Goal: Task Accomplishment & Management: Use online tool/utility

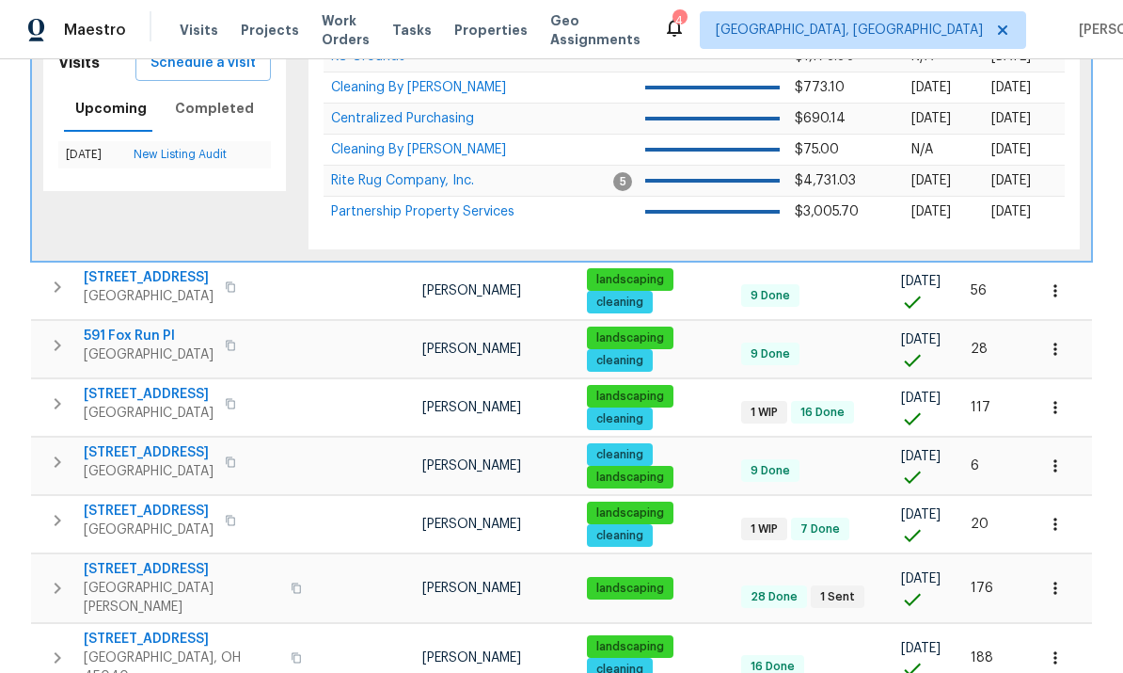
click at [66, 509] on icon "button" at bounding box center [57, 520] width 23 height 23
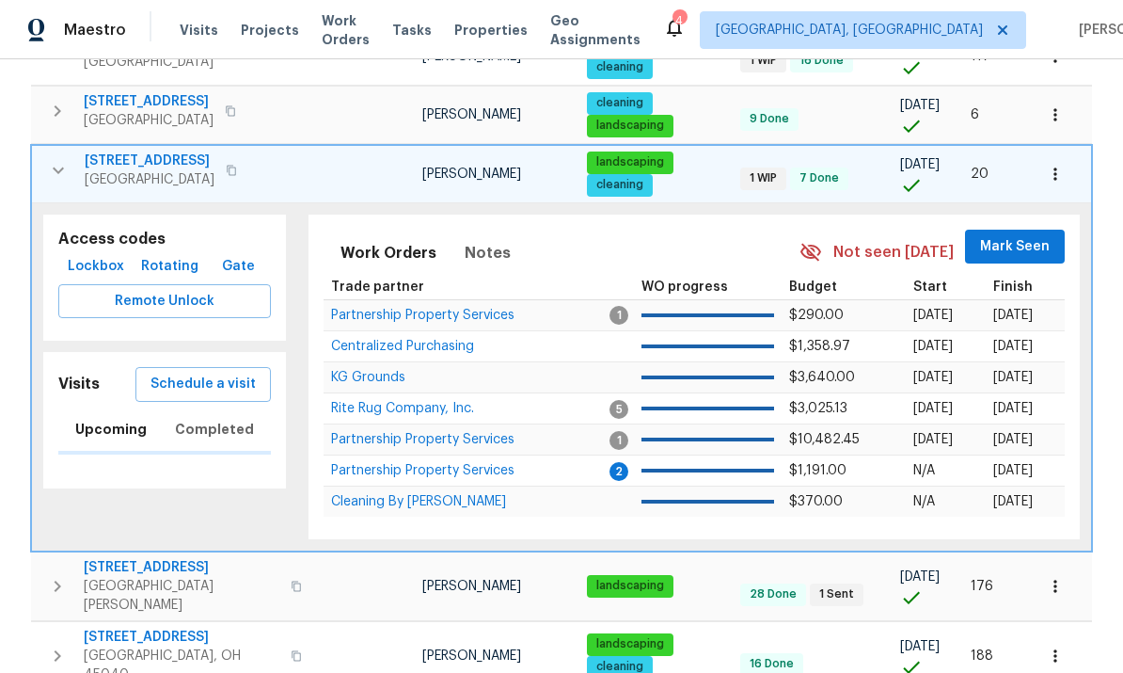
scroll to position [755, 0]
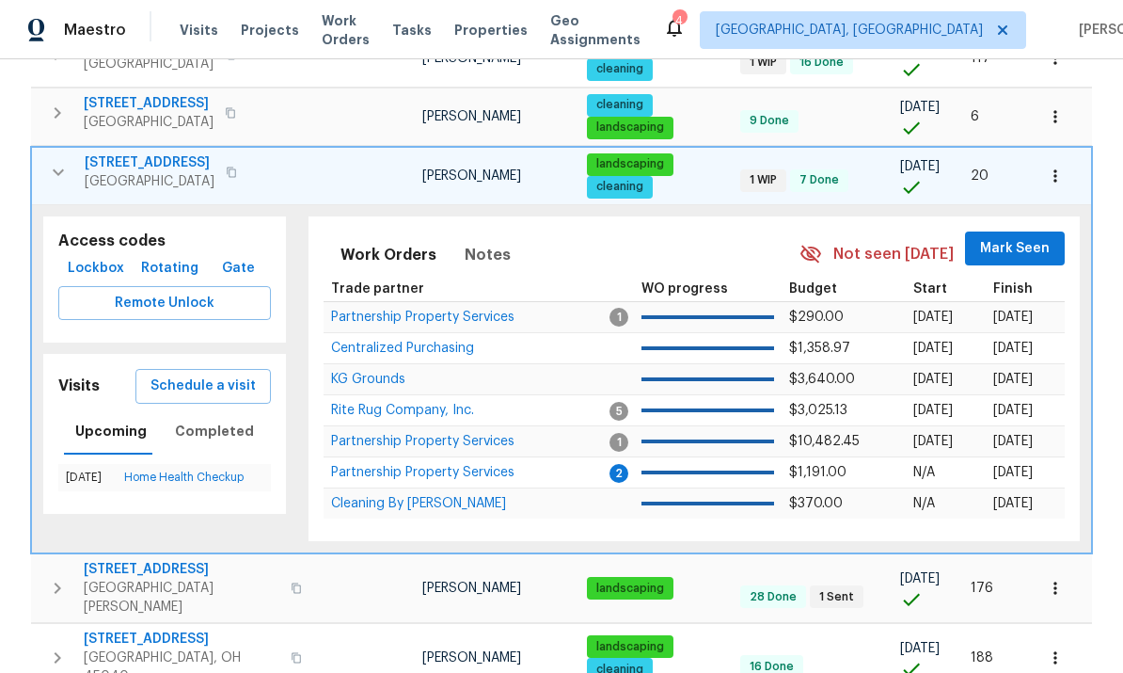
click at [179, 374] on span "Schedule a visit" at bounding box center [203, 386] width 105 height 24
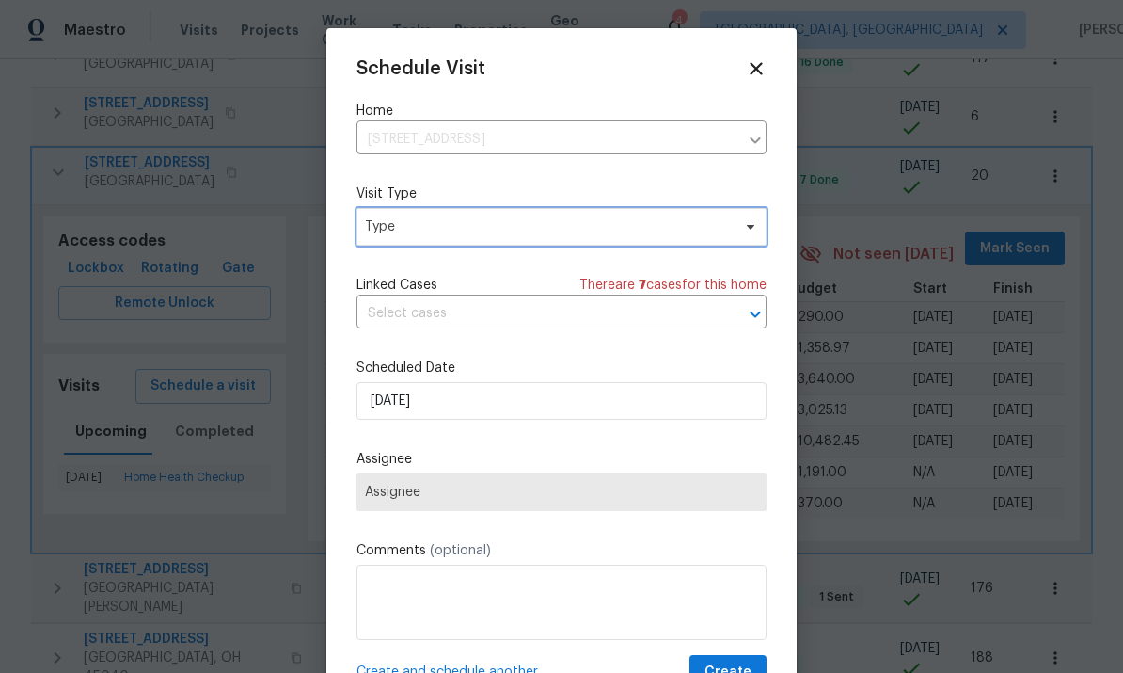
click at [709, 217] on span "Type" at bounding box center [562, 227] width 410 height 38
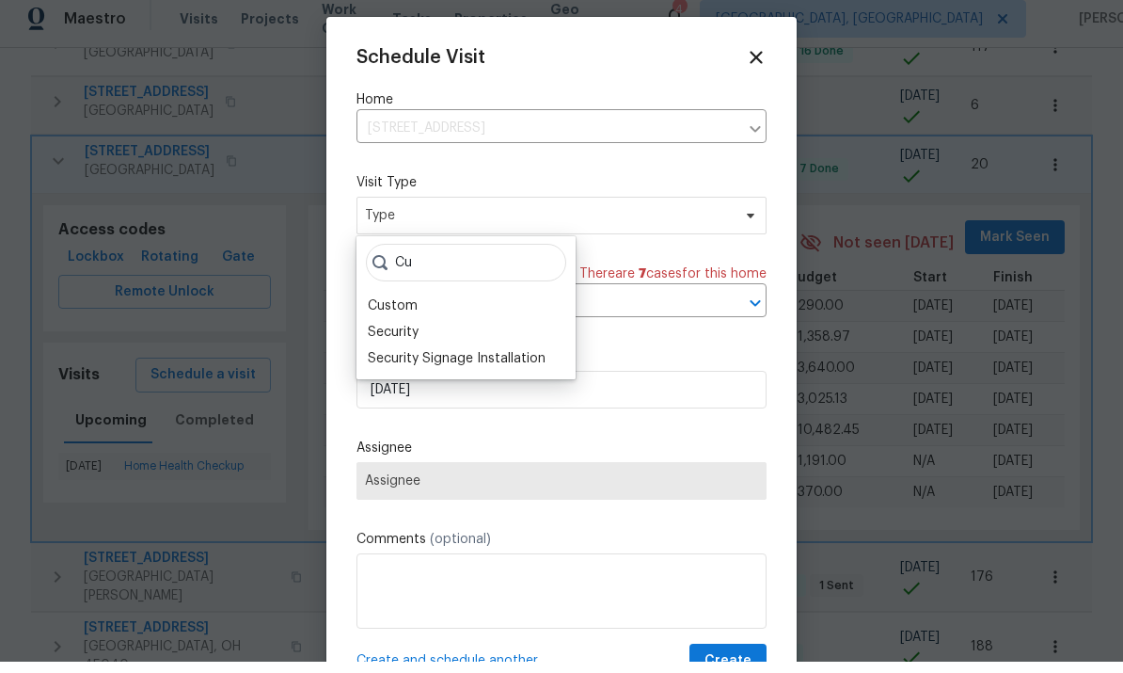
scroll to position [11, 0]
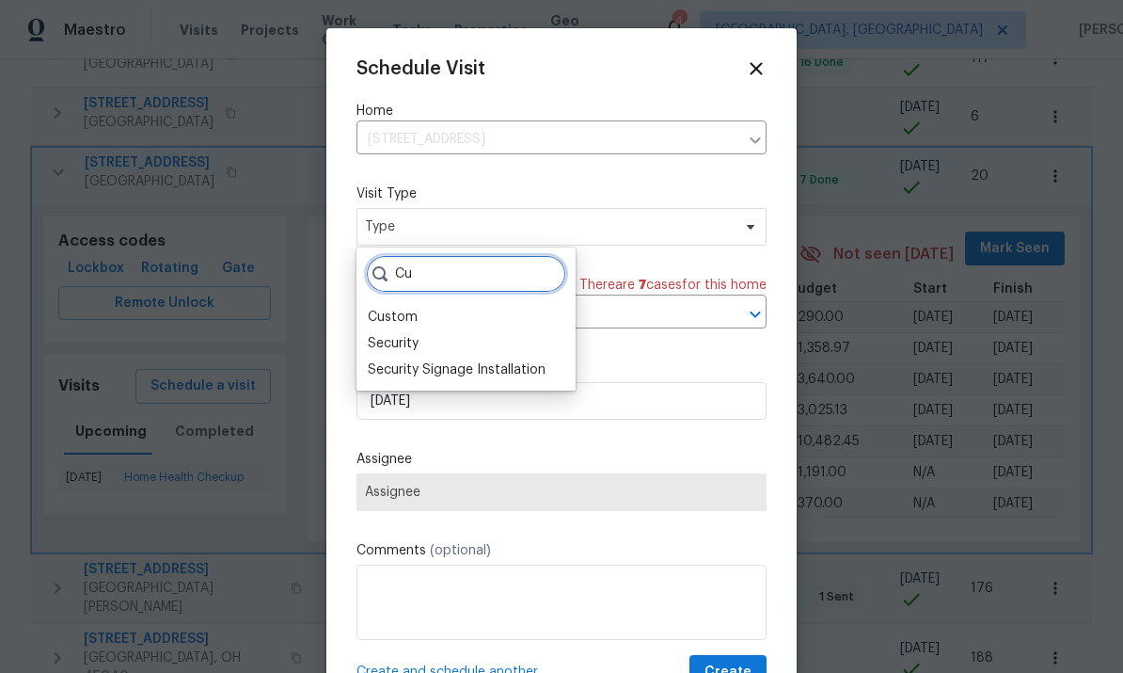
type input "Cu"
click at [447, 304] on div "Custom" at bounding box center [466, 317] width 208 height 26
click at [427, 304] on div "Custom" at bounding box center [466, 317] width 208 height 26
click at [396, 308] on div "Custom" at bounding box center [393, 317] width 50 height 19
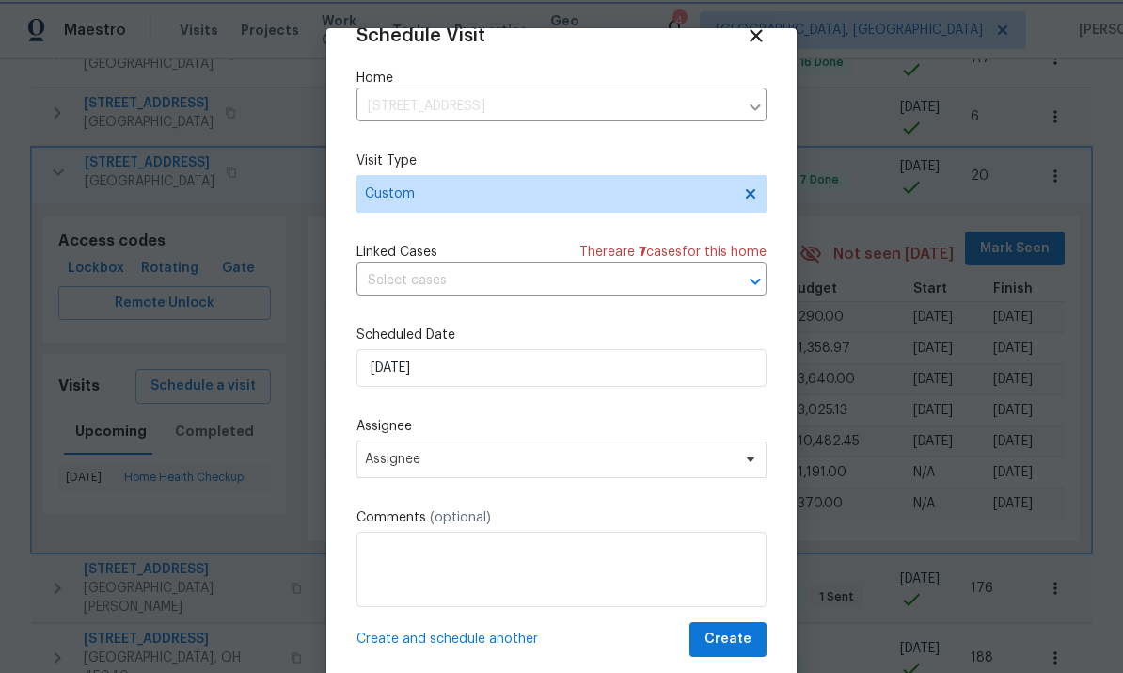
scroll to position [37, 0]
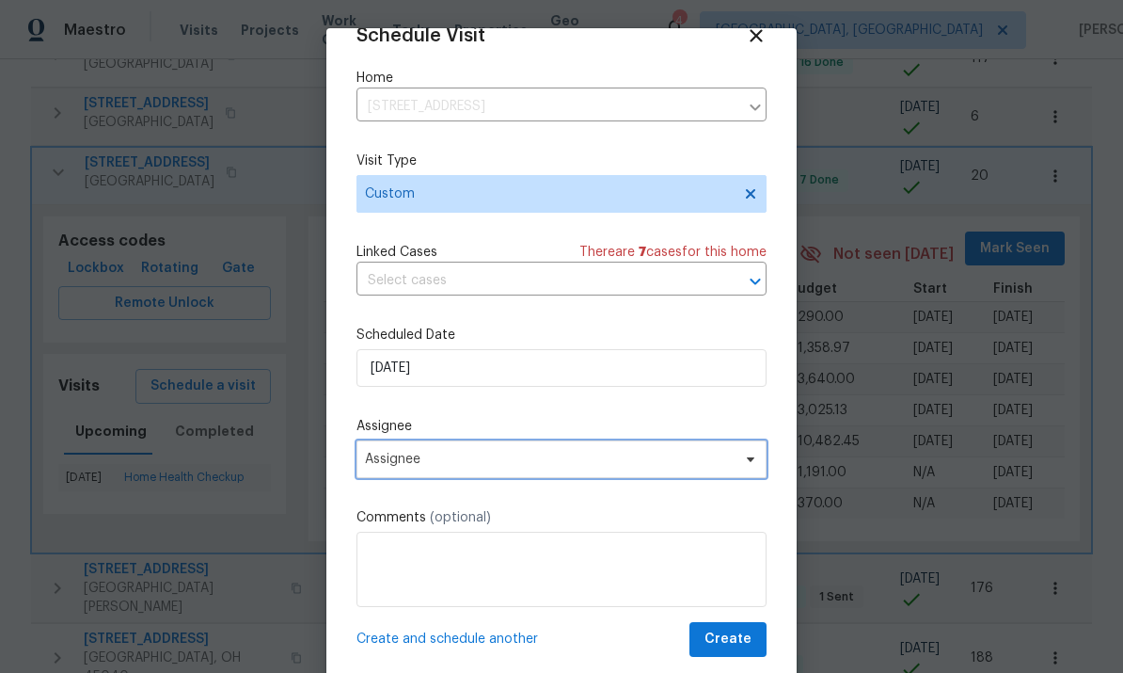
click at [528, 453] on span "Assignee" at bounding box center [549, 459] width 369 height 15
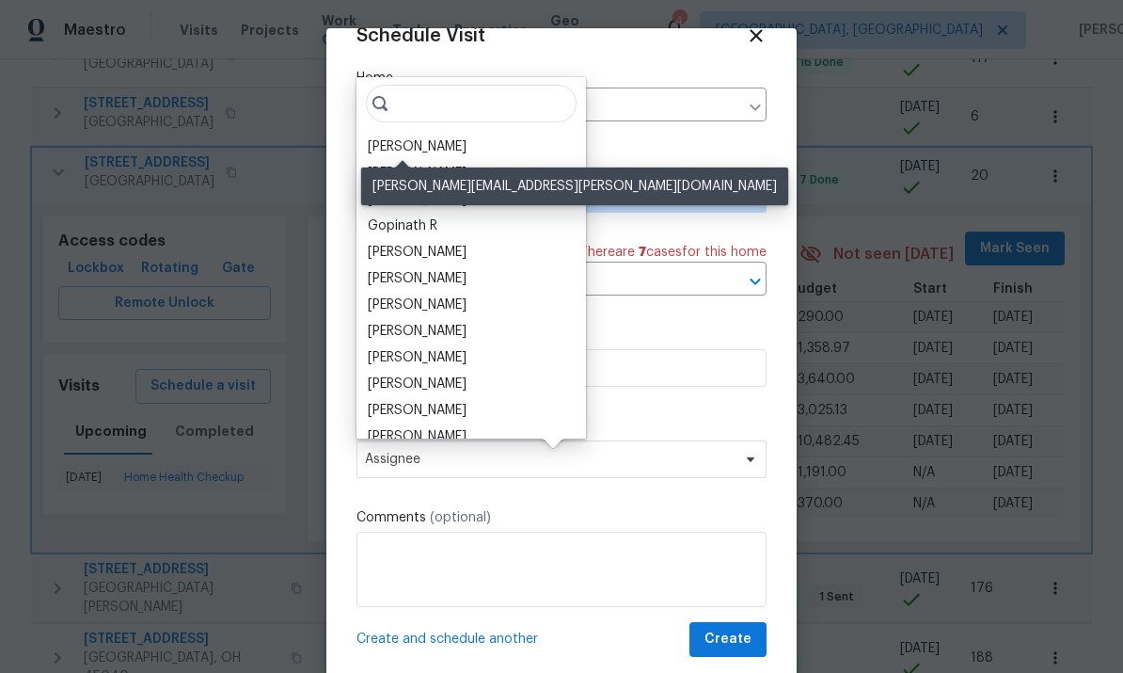
click at [427, 137] on div "[PERSON_NAME]" at bounding box center [417, 146] width 99 height 19
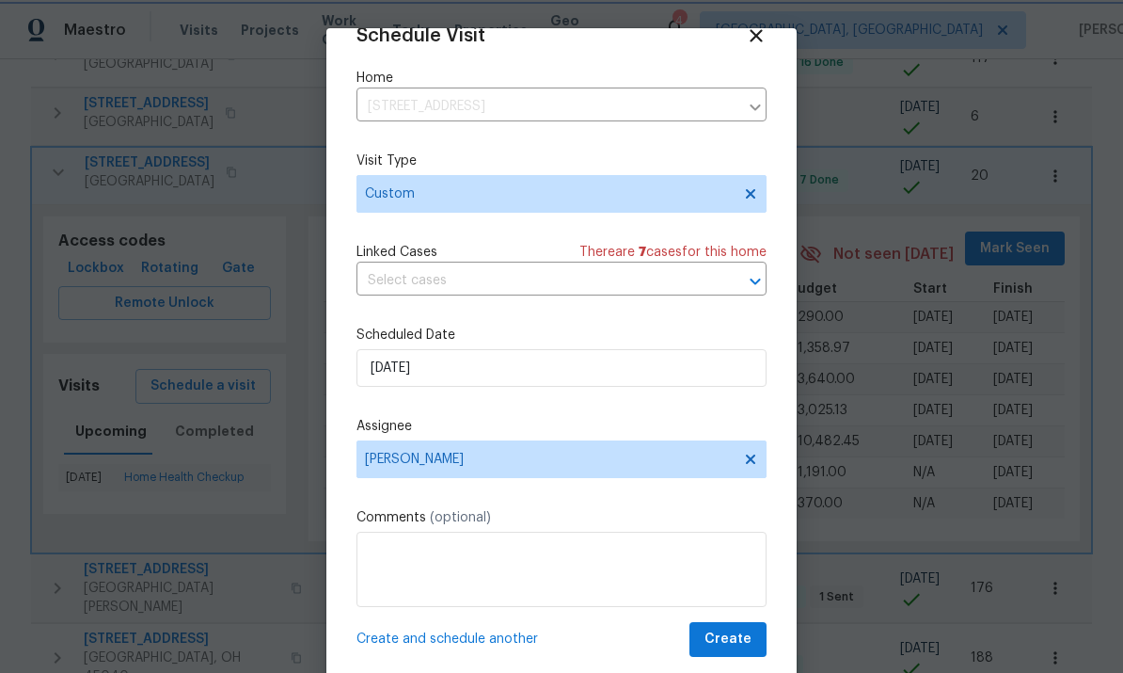
click at [730, 639] on span "Create" at bounding box center [728, 640] width 47 height 24
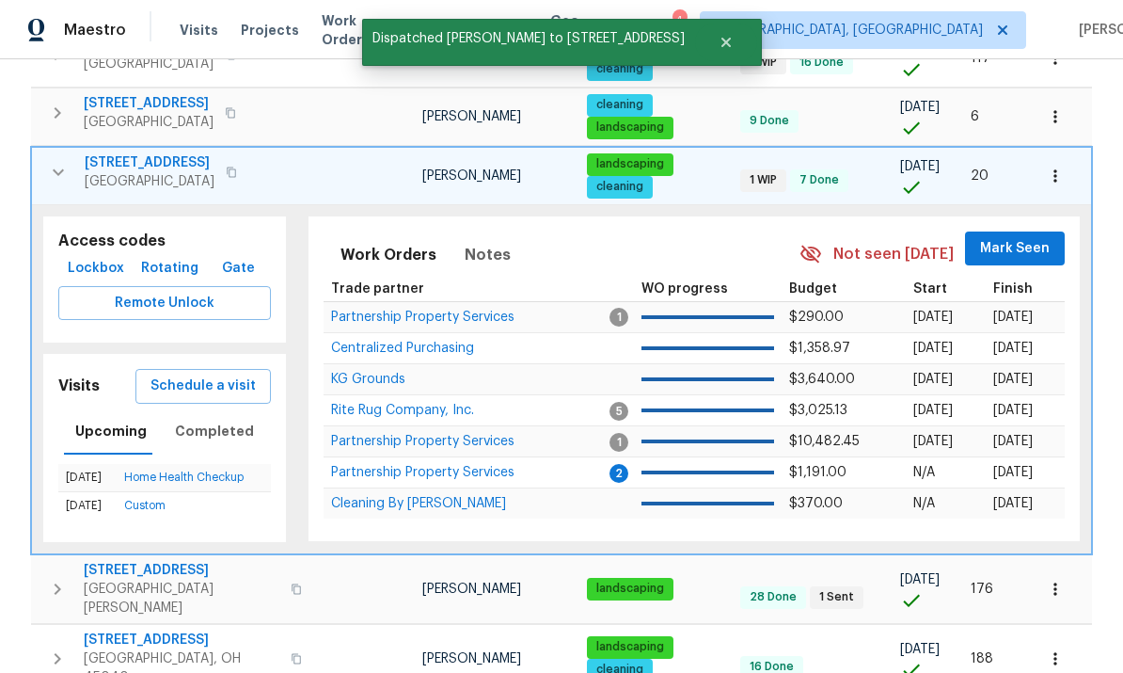
click at [128, 292] on span "Remote Unlock" at bounding box center [164, 304] width 183 height 24
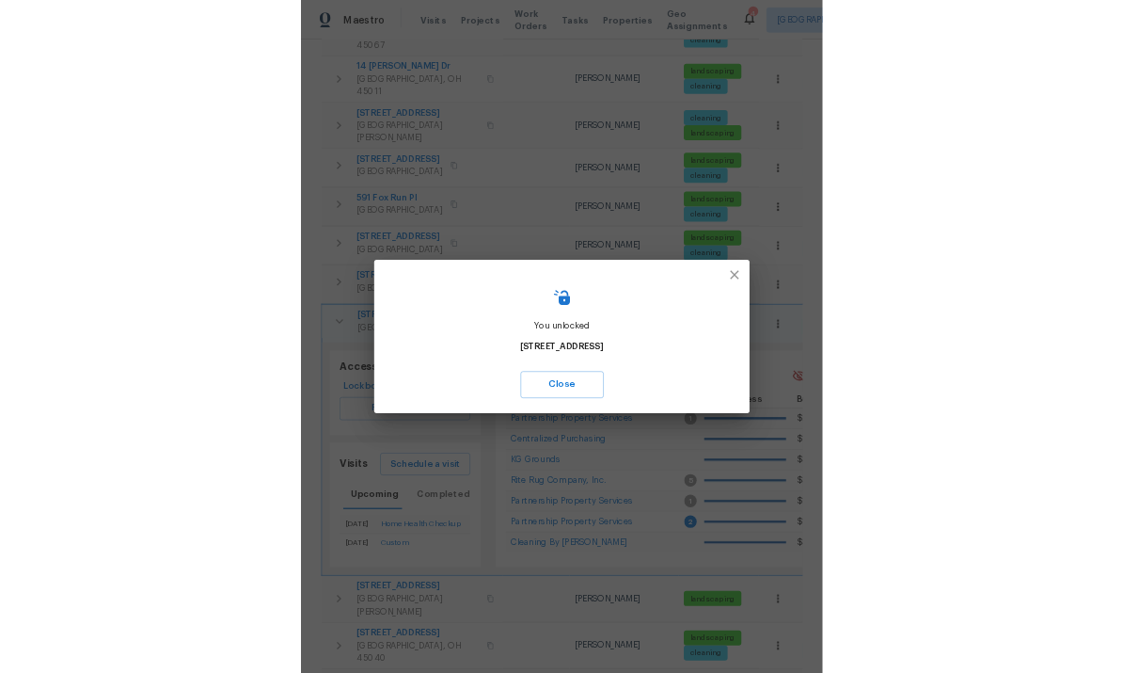
scroll to position [0, 0]
